Goal: Information Seeking & Learning: Learn about a topic

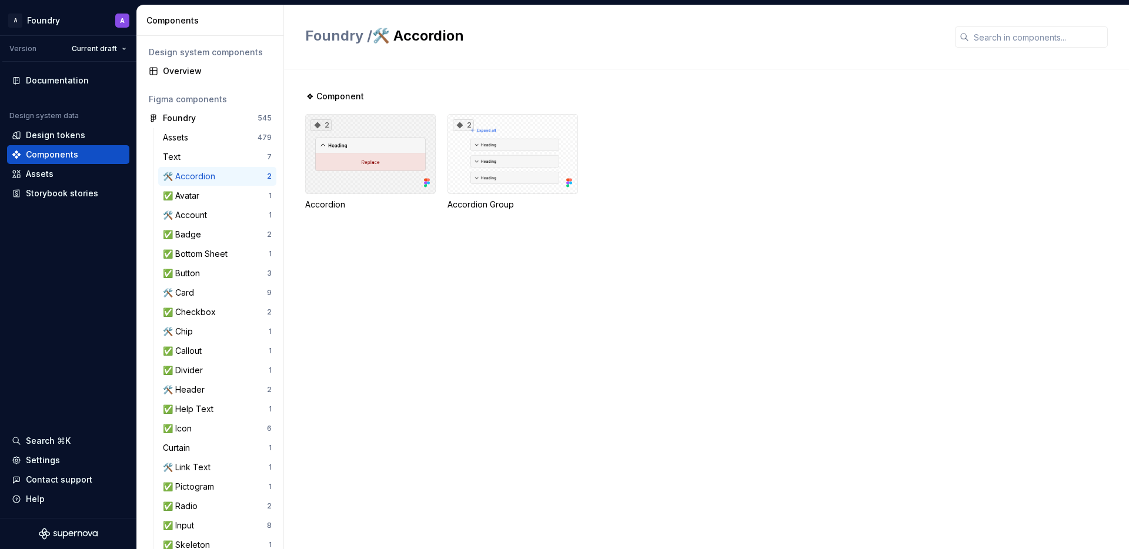
scroll to position [313, 0]
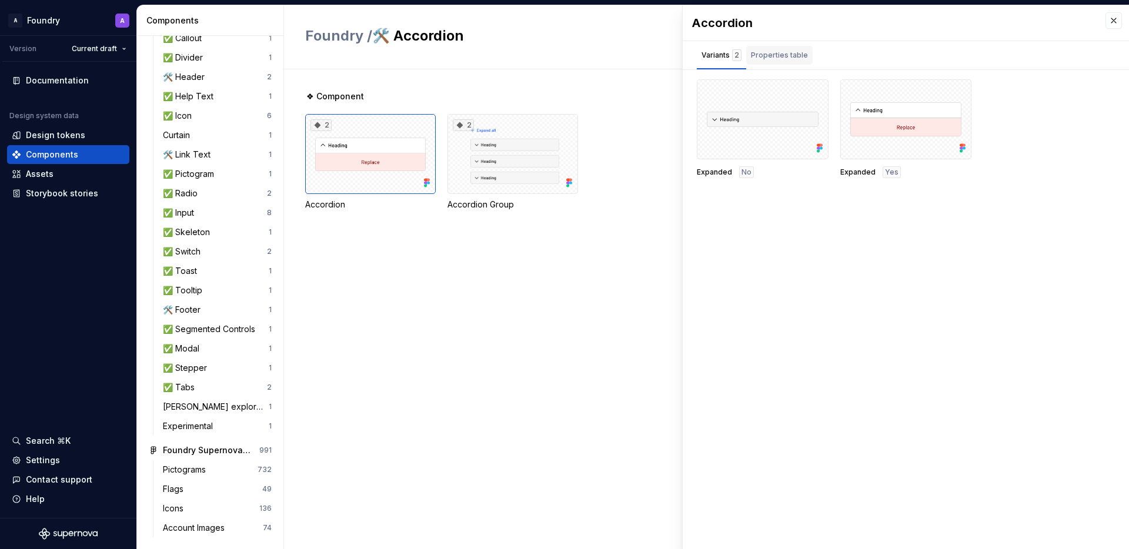
click at [769, 62] on div "Properties table" at bounding box center [779, 55] width 66 height 19
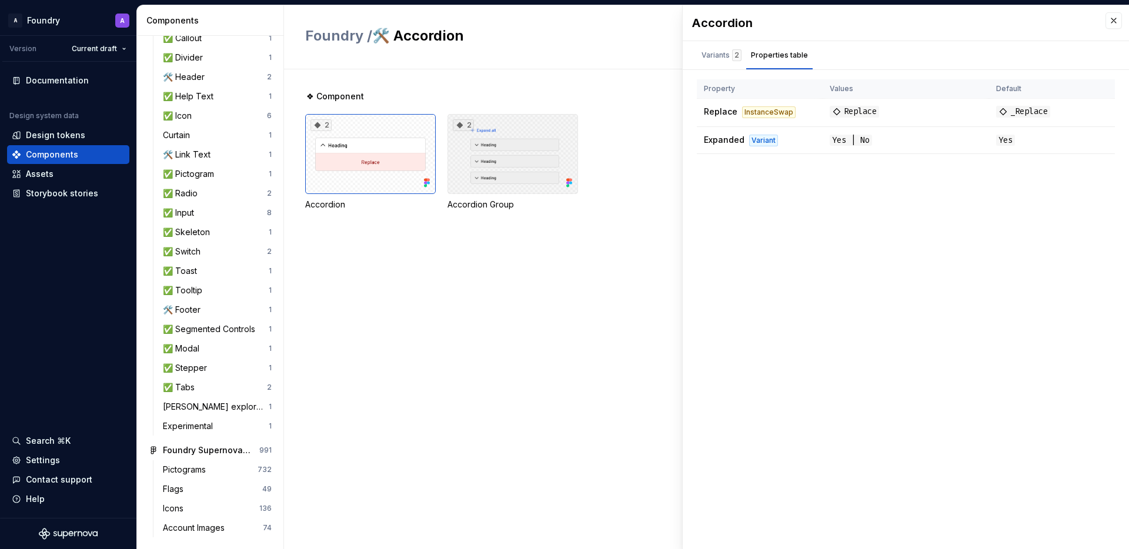
click at [486, 156] on div "2" at bounding box center [513, 154] width 131 height 80
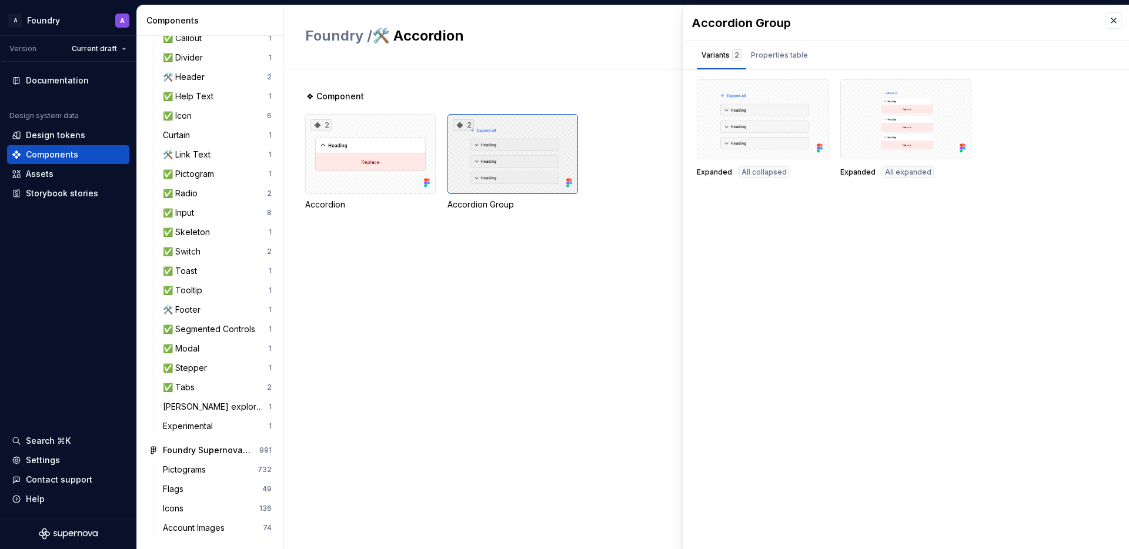
click at [531, 128] on div "2" at bounding box center [513, 154] width 131 height 80
drag, startPoint x: 680, startPoint y: 227, endPoint x: 665, endPoint y: 222, distance: 15.4
click at [680, 227] on div "❖ Component 2 Accordion 2 Accordion Group" at bounding box center [717, 165] width 824 height 148
click at [787, 51] on div "Properties table" at bounding box center [779, 55] width 57 height 12
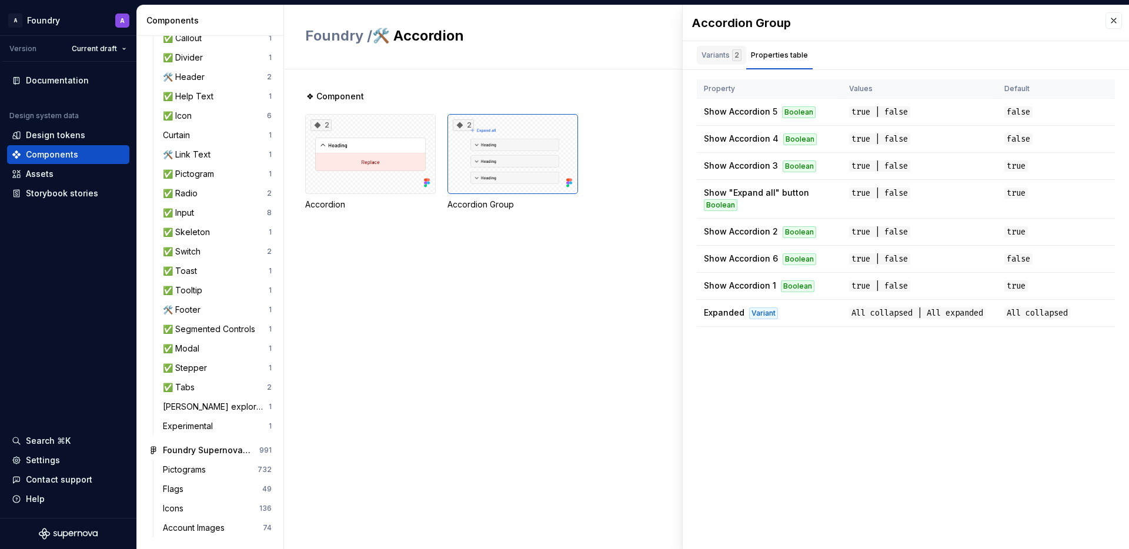
click at [715, 49] on div "Variants 2" at bounding box center [722, 55] width 40 height 12
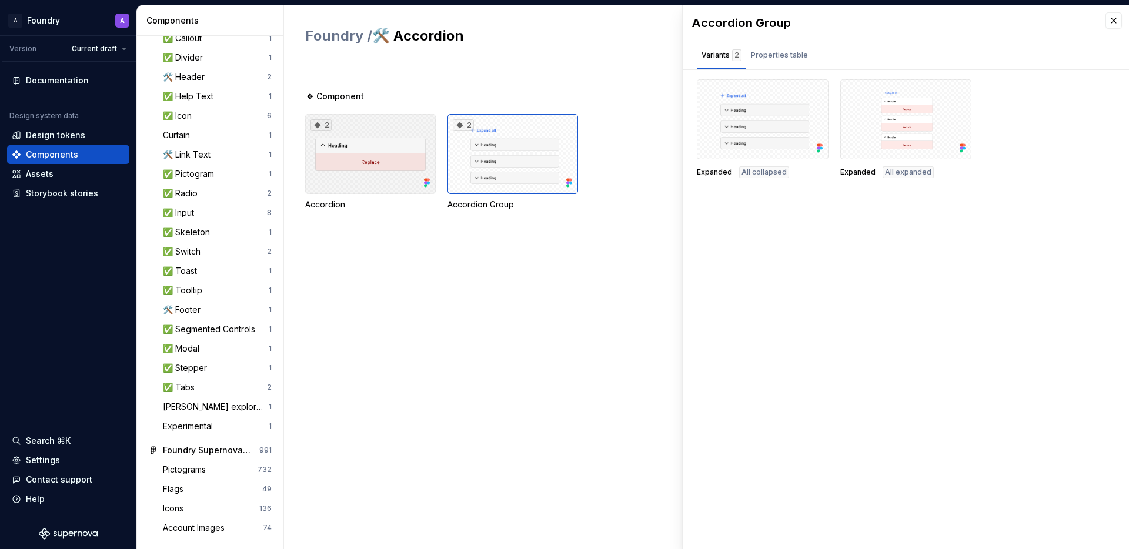
click at [380, 126] on div "2" at bounding box center [370, 154] width 131 height 80
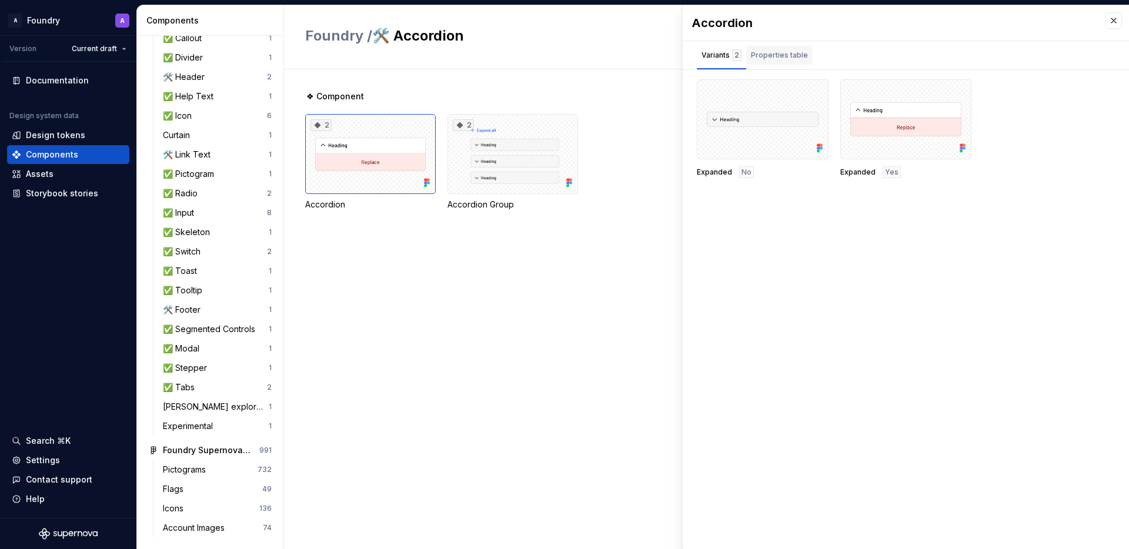
click at [778, 51] on div "Properties table" at bounding box center [779, 55] width 57 height 12
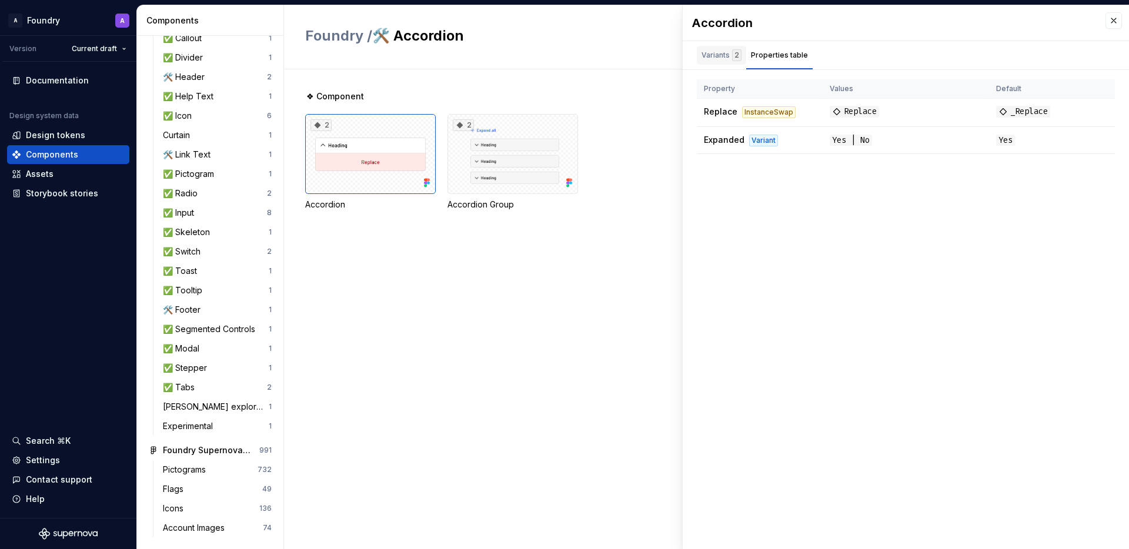
click at [719, 52] on div "Variants 2" at bounding box center [722, 55] width 40 height 12
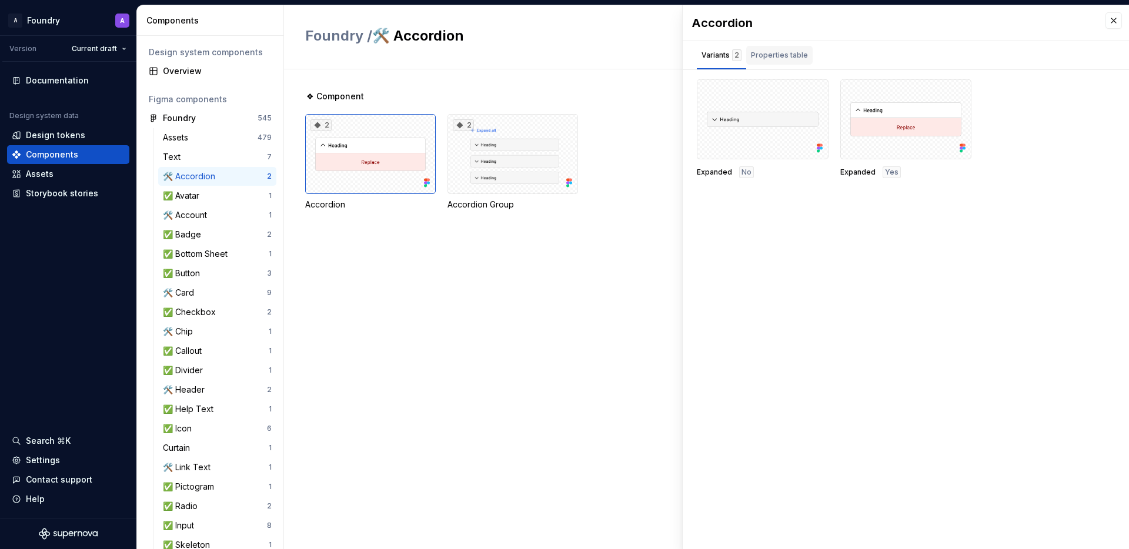
click at [791, 59] on div "Properties table" at bounding box center [779, 55] width 57 height 12
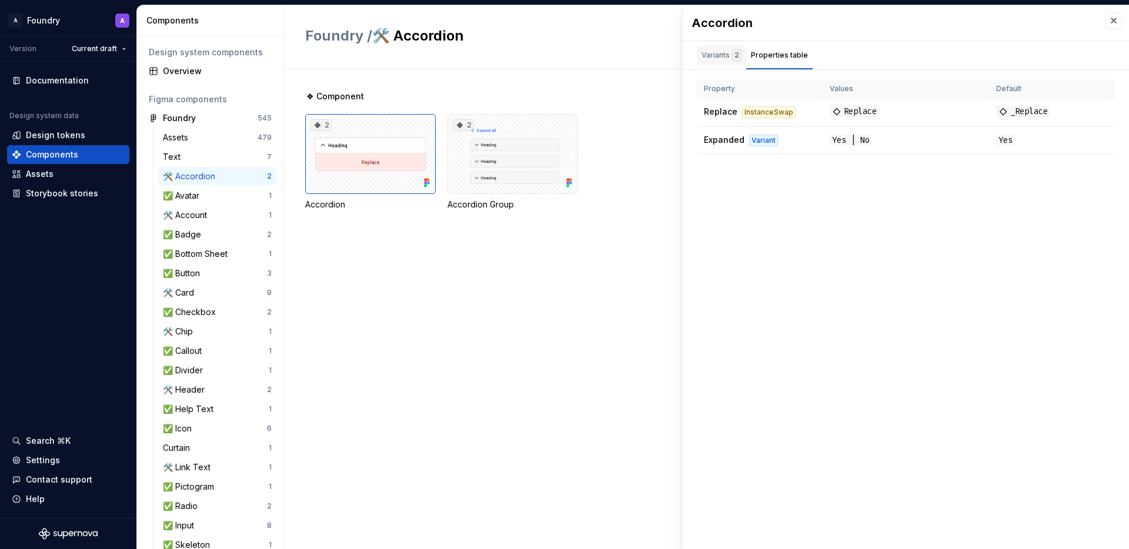
click at [709, 54] on div "Variants 2" at bounding box center [722, 55] width 40 height 12
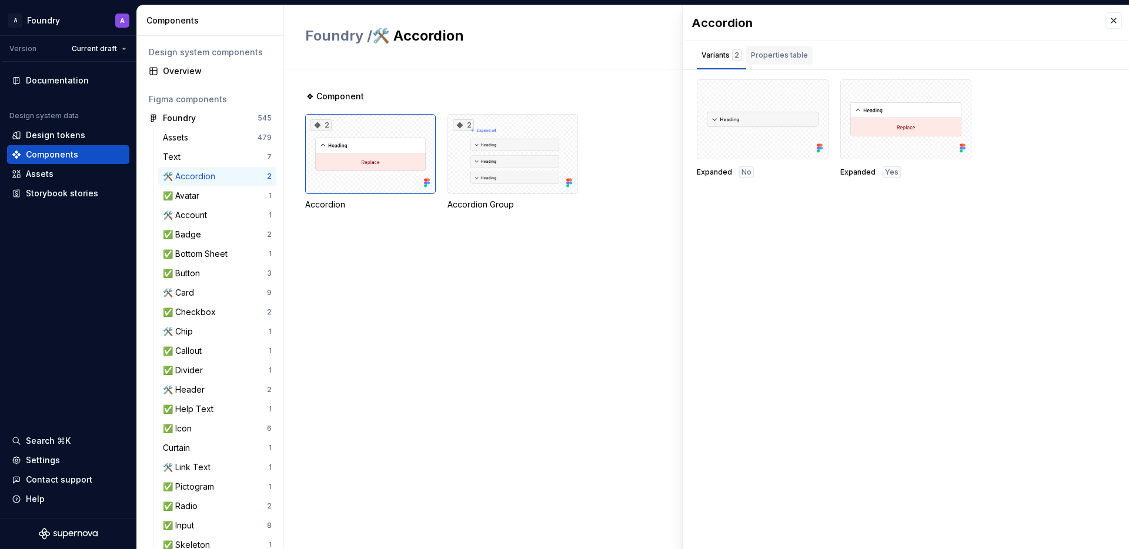
click at [778, 59] on div "Properties table" at bounding box center [779, 55] width 57 height 12
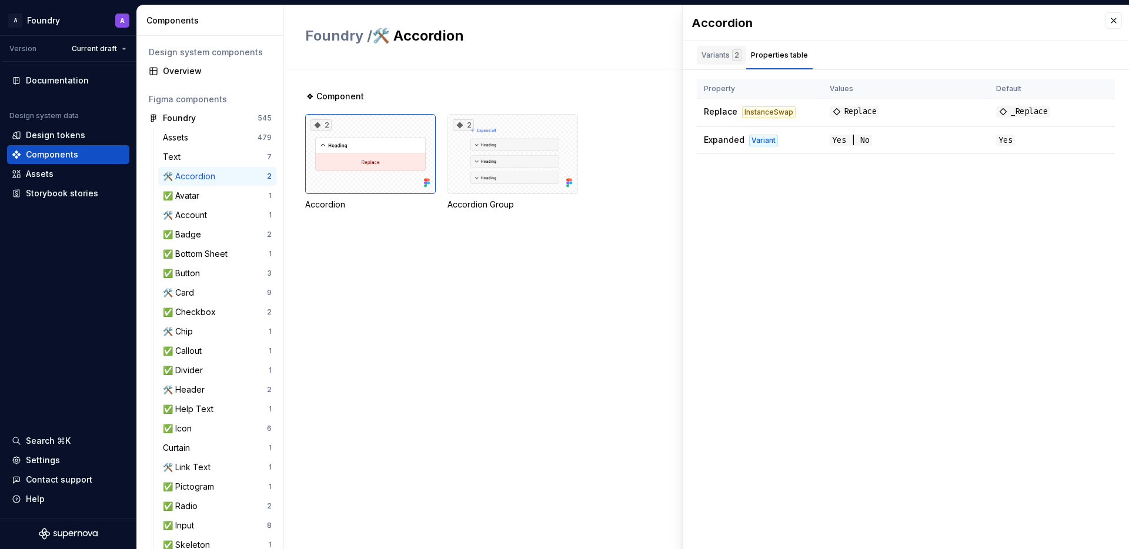
click at [719, 59] on div "Variants 2" at bounding box center [722, 55] width 40 height 12
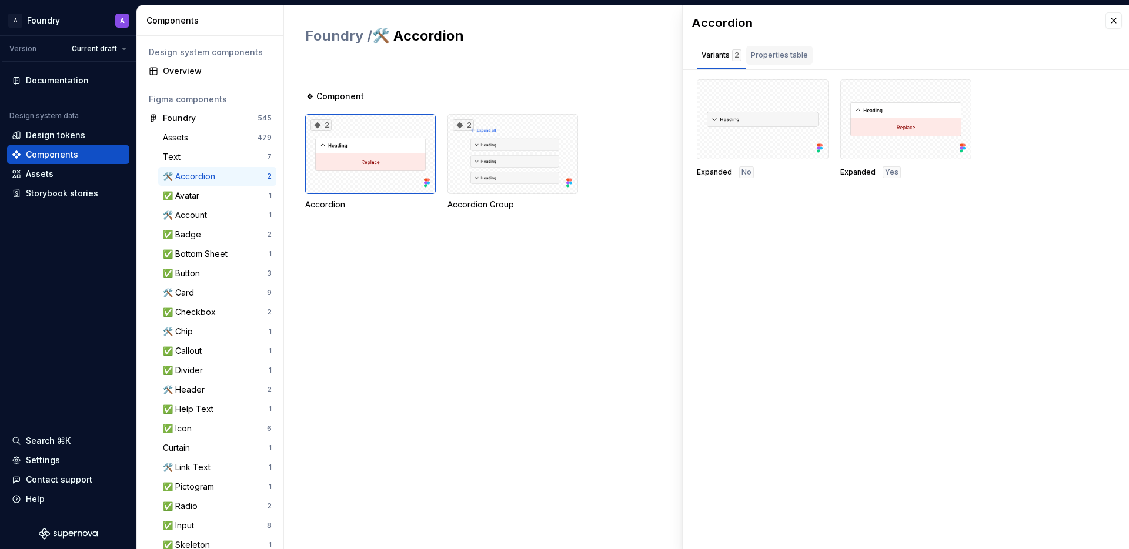
click at [787, 62] on div "Properties table" at bounding box center [779, 55] width 66 height 19
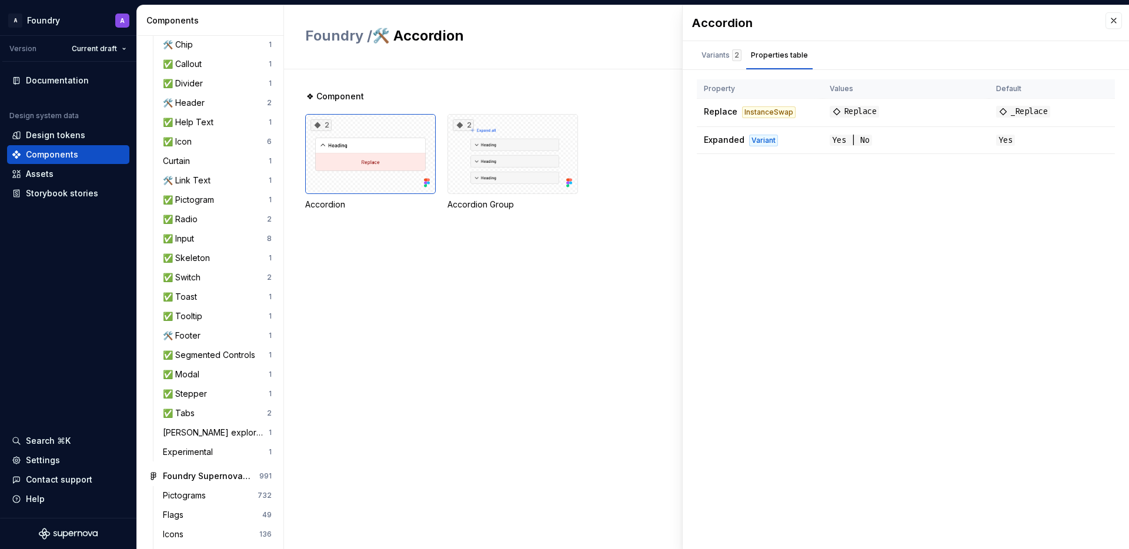
scroll to position [282, 0]
